Goal: Navigation & Orientation: Find specific page/section

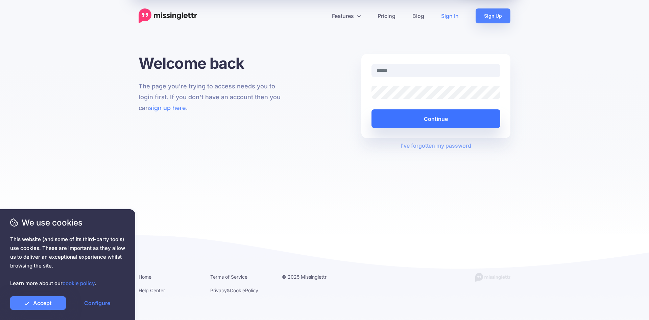
type input "**********"
click at [448, 121] on button "Continue" at bounding box center [436, 118] width 129 height 19
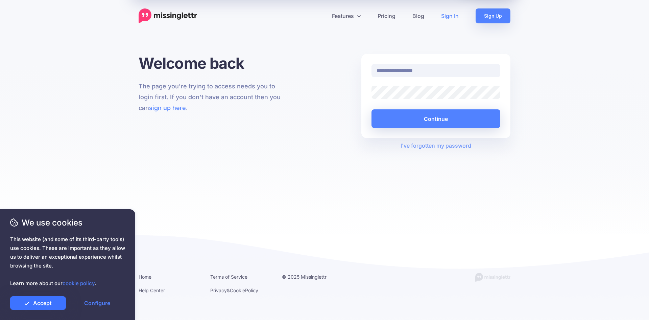
click at [50, 304] on link "Accept" at bounding box center [38, 303] width 56 height 14
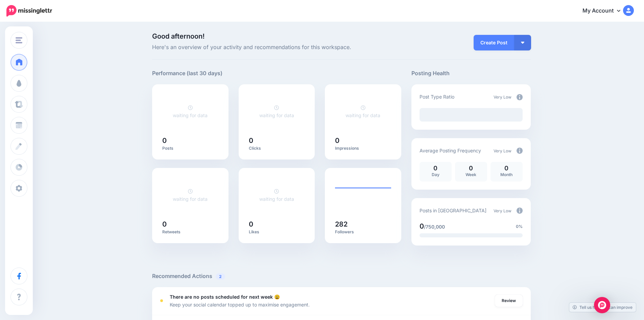
click at [28, 10] on img at bounding box center [29, 10] width 46 height 11
